Goal: Transaction & Acquisition: Purchase product/service

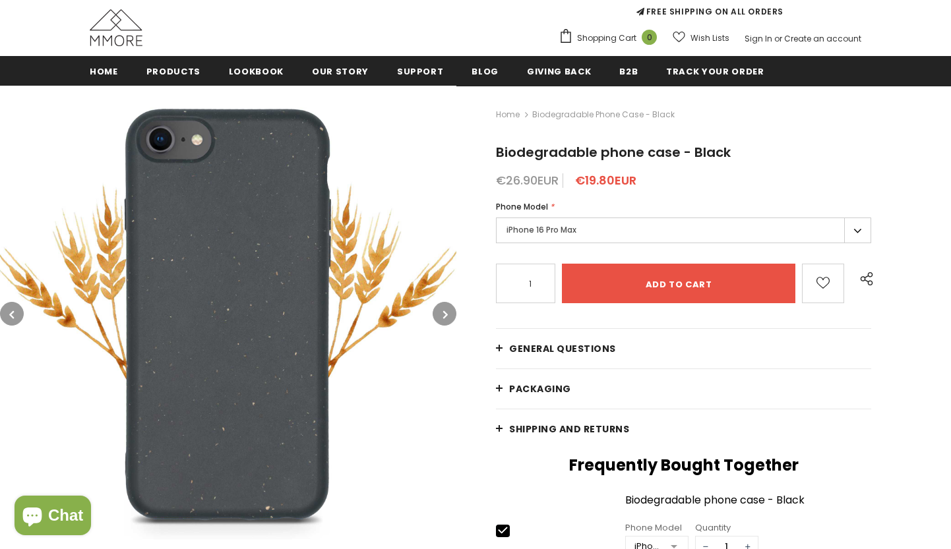
scroll to position [132, 0]
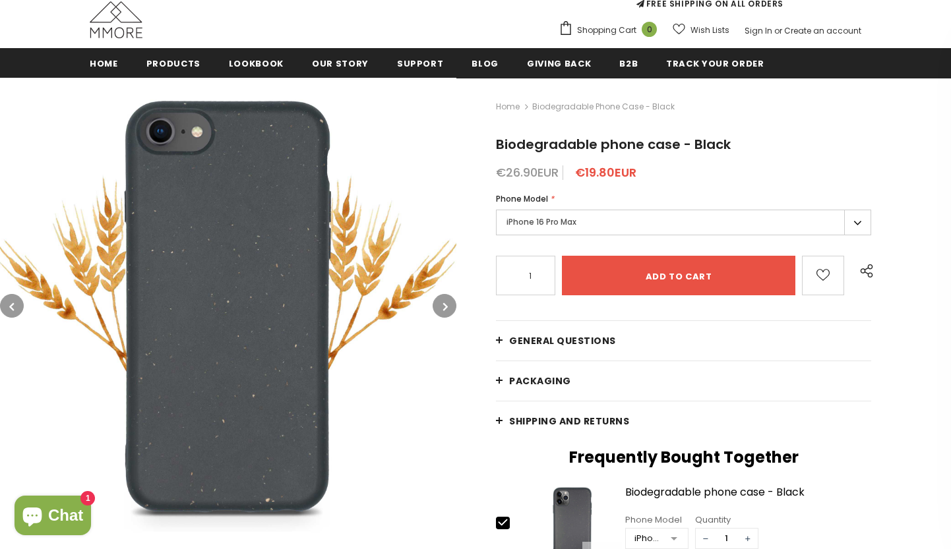
click at [849, 222] on label "iPhone 16 Pro Max" at bounding box center [683, 223] width 375 height 26
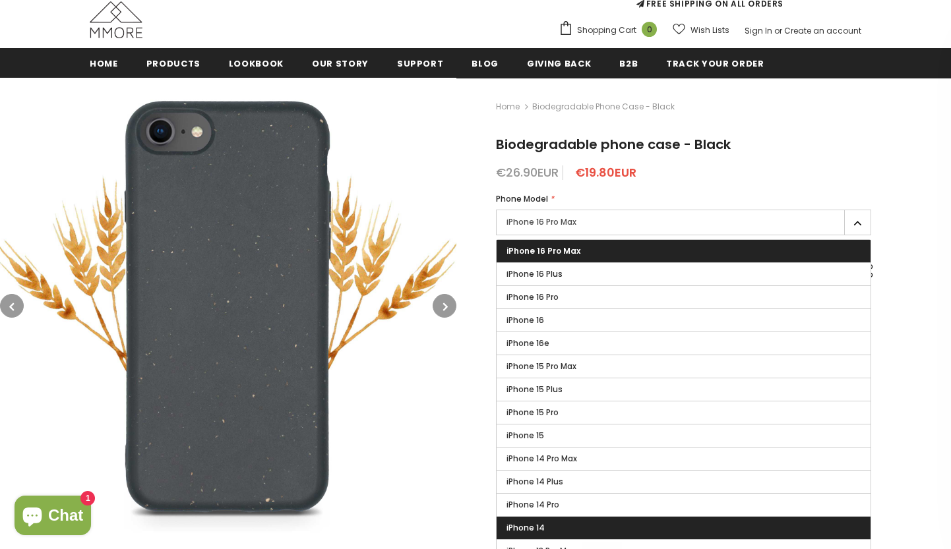
click at [550, 525] on label "iPhone 14" at bounding box center [684, 528] width 374 height 22
click at [0, 0] on input "iPhone 14" at bounding box center [0, 0] width 0 height 0
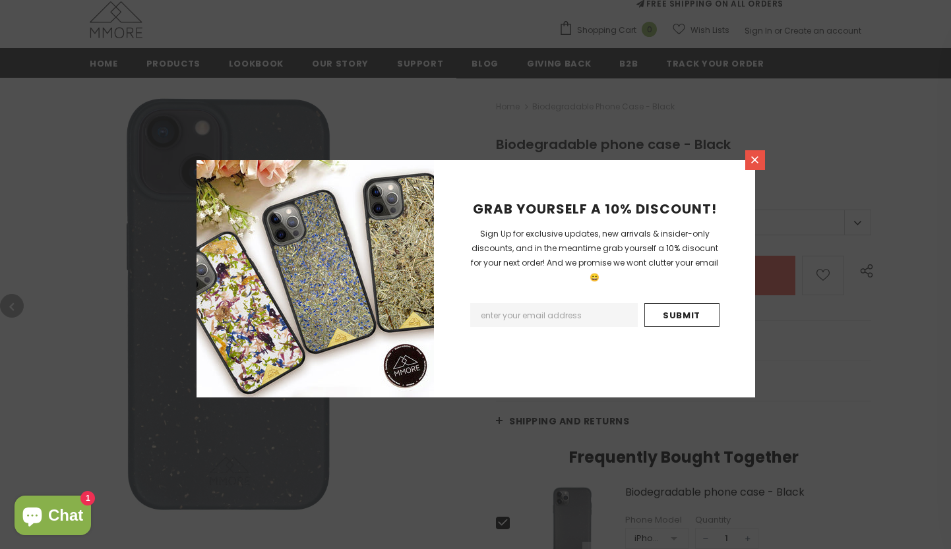
click at [758, 161] on icon at bounding box center [754, 159] width 11 height 11
